Goal: Obtain resource: Download file/media

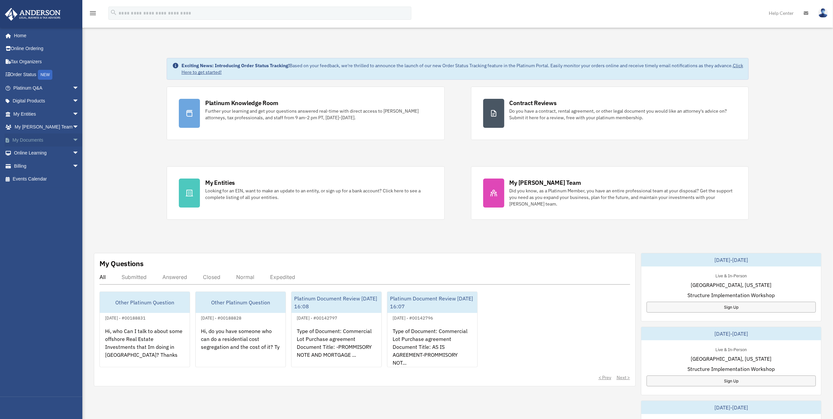
click at [28, 137] on link "My Documents arrow_drop_down" at bounding box center [47, 139] width 84 height 13
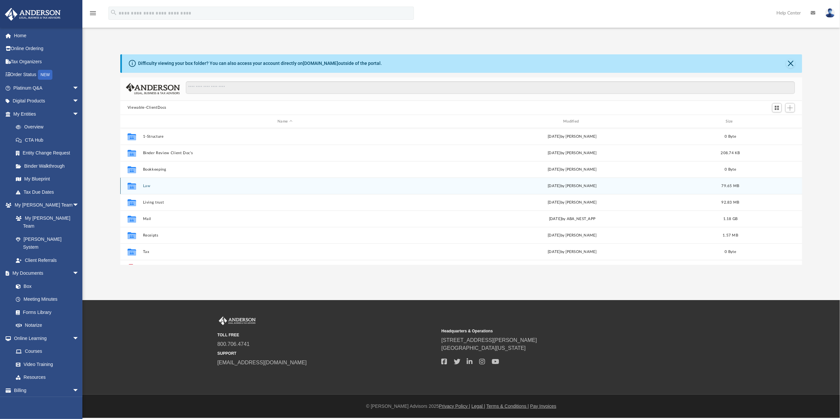
scroll to position [143, 675]
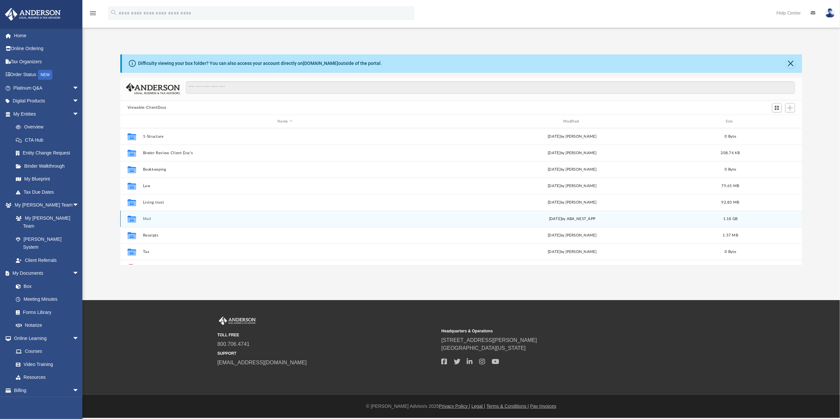
click at [150, 217] on button "Mail" at bounding box center [285, 219] width 284 height 4
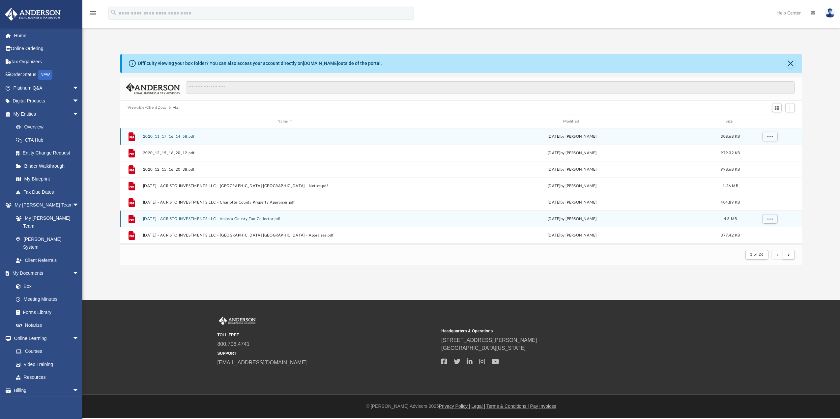
scroll to position [123, 675]
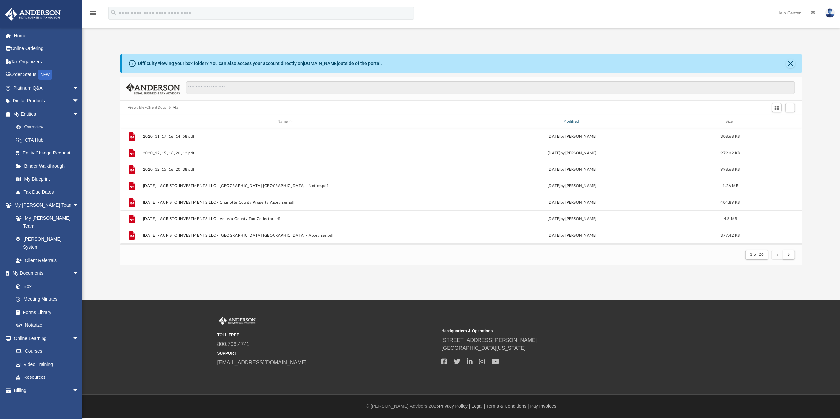
click at [573, 122] on div "Modified" at bounding box center [572, 122] width 284 height 6
click at [570, 120] on div "Modified" at bounding box center [572, 122] width 284 height 6
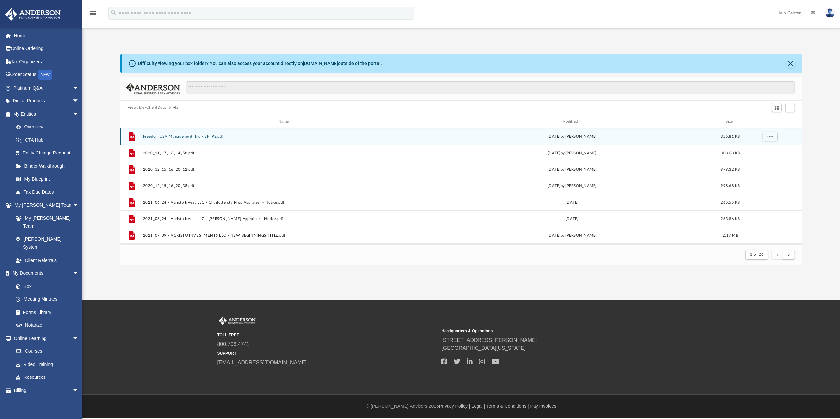
click at [156, 135] on button "Freedom USA Management, Inc - EFTPS.pdf" at bounding box center [285, 136] width 284 height 4
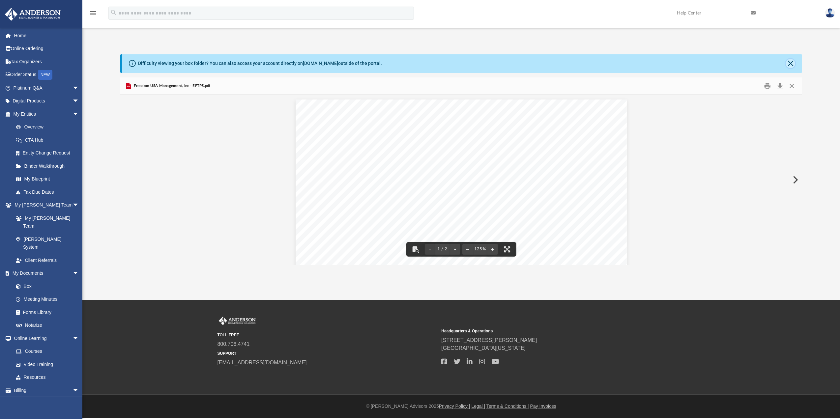
click at [791, 65] on button "Close" at bounding box center [790, 63] width 9 height 9
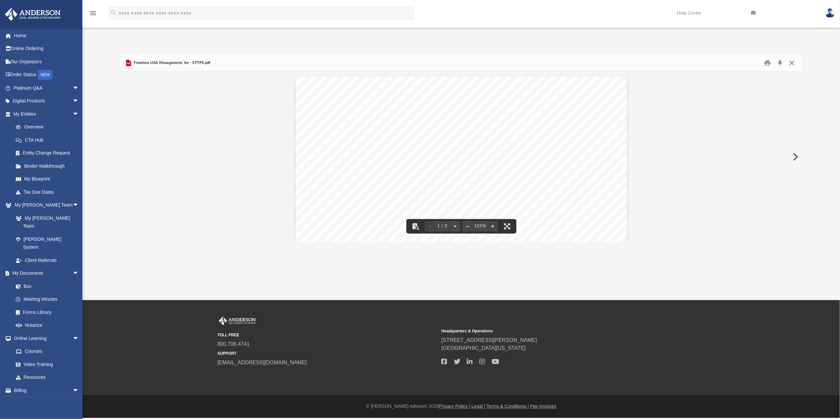
click at [791, 61] on button "Close" at bounding box center [792, 63] width 12 height 10
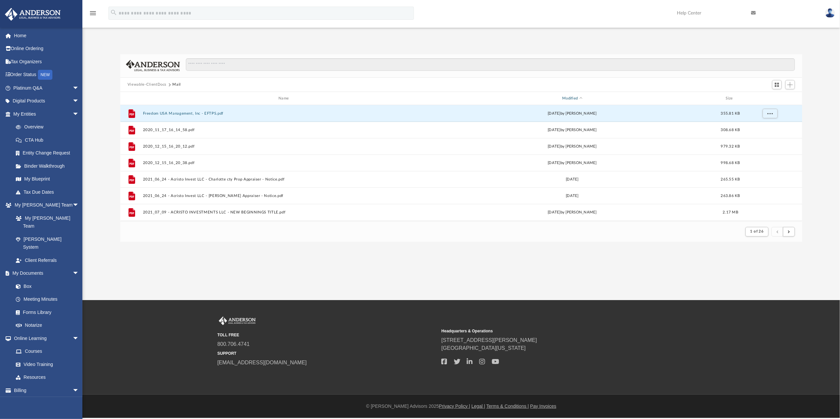
click at [572, 99] on div "Modified" at bounding box center [572, 99] width 284 height 6
click at [573, 99] on div "Modified" at bounding box center [572, 99] width 284 height 6
click at [568, 97] on div "Modified" at bounding box center [572, 99] width 284 height 6
click at [149, 82] on button "Viewable-ClientDocs" at bounding box center [147, 85] width 39 height 6
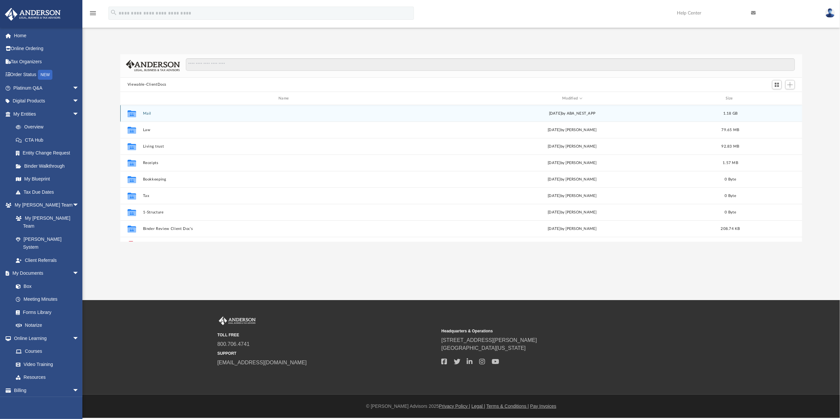
scroll to position [143, 675]
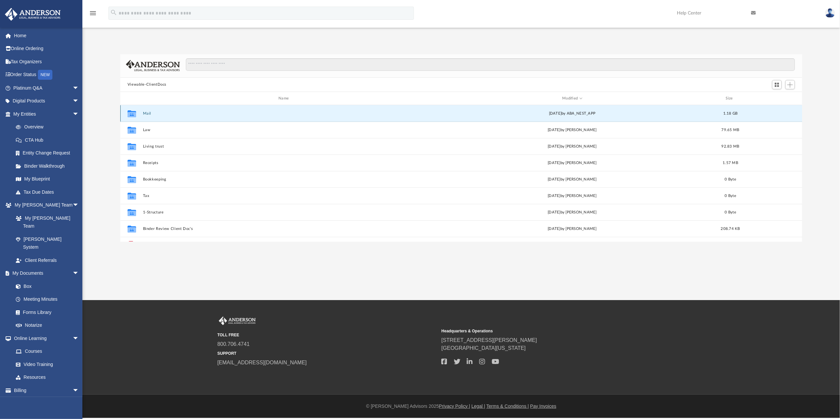
click at [146, 114] on button "Mail" at bounding box center [285, 113] width 284 height 4
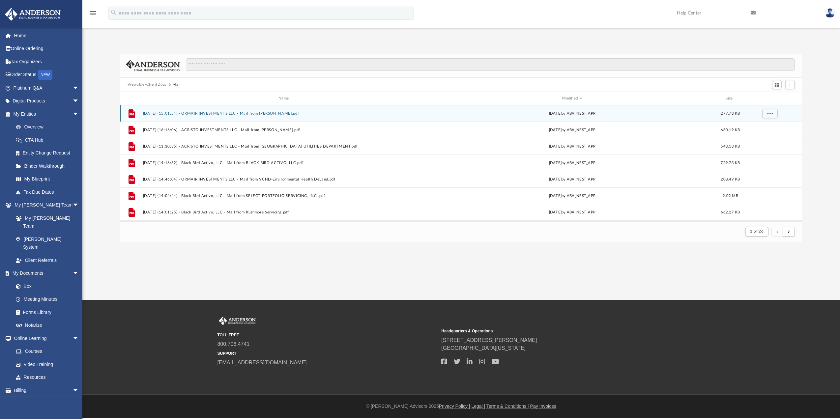
scroll to position [123, 675]
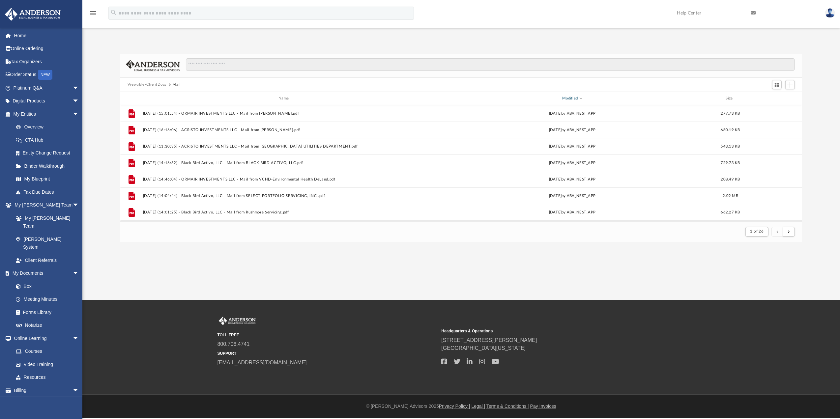
click at [575, 97] on div "Modified" at bounding box center [572, 99] width 284 height 6
click at [567, 98] on div "Modified" at bounding box center [572, 99] width 284 height 6
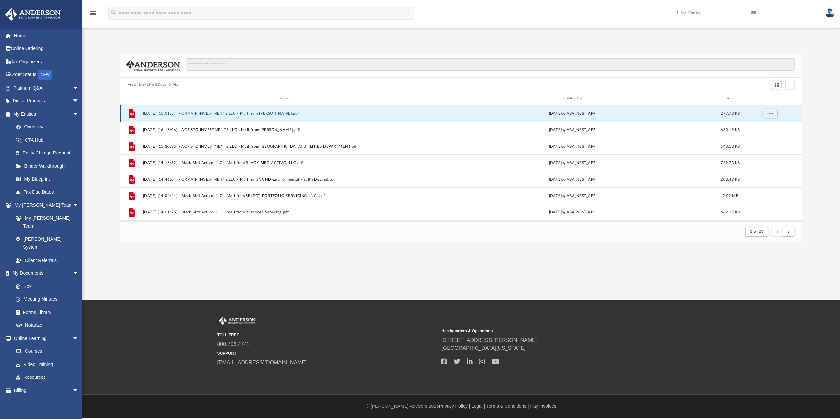
click at [184, 112] on button "2025.08.08 (15:01:54) - ORMAIR INVESTMENTS LLC - Mail from Suzan Gowans.pdf" at bounding box center [285, 113] width 284 height 4
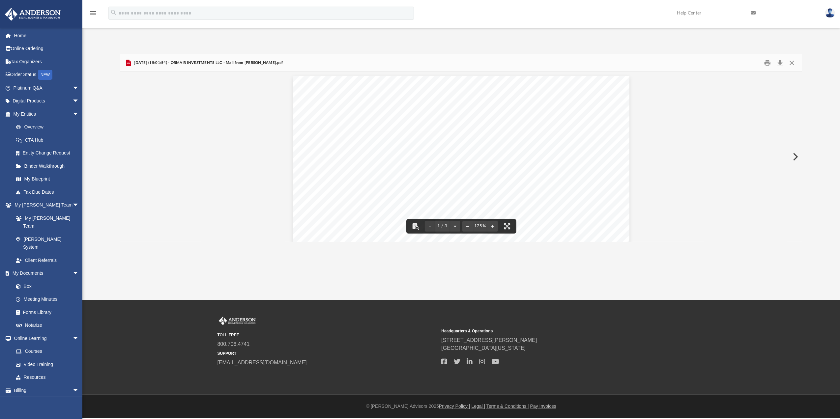
scroll to position [0, 0]
click at [778, 61] on button "Download" at bounding box center [780, 63] width 12 height 10
click at [794, 156] on button "Preview" at bounding box center [794, 157] width 14 height 18
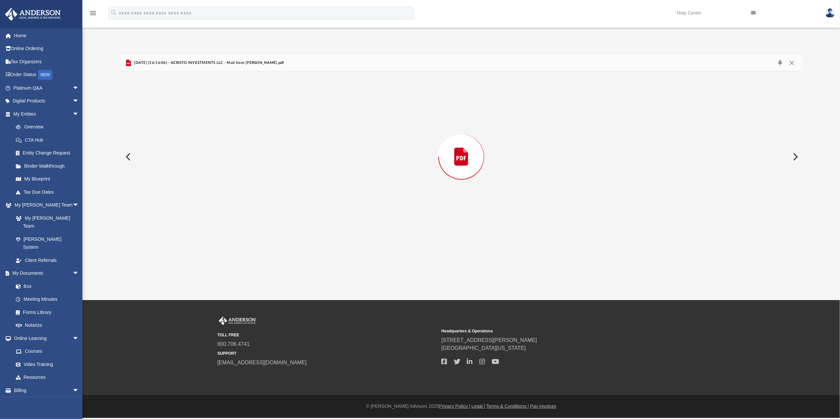
scroll to position [444, 0]
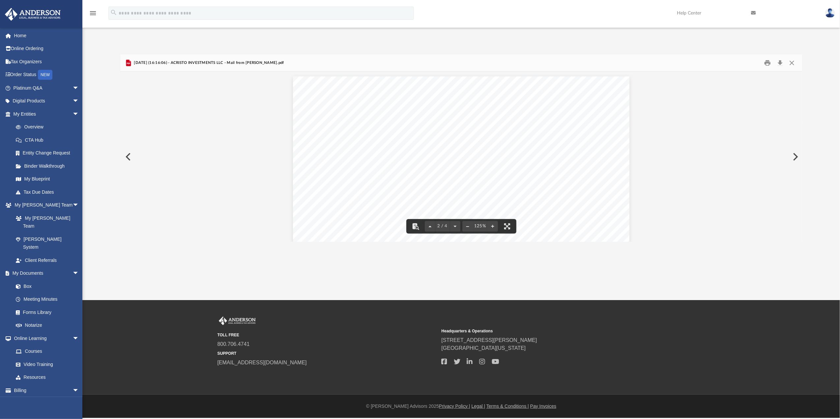
click at [130, 154] on button "Preview" at bounding box center [127, 157] width 14 height 18
click at [794, 157] on button "Preview" at bounding box center [794, 157] width 14 height 18
click at [797, 156] on button "Preview" at bounding box center [794, 157] width 14 height 18
